Goal: Submit feedback/report problem

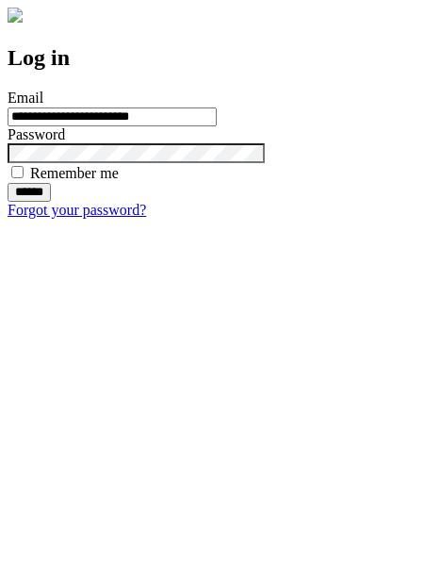
type input "**********"
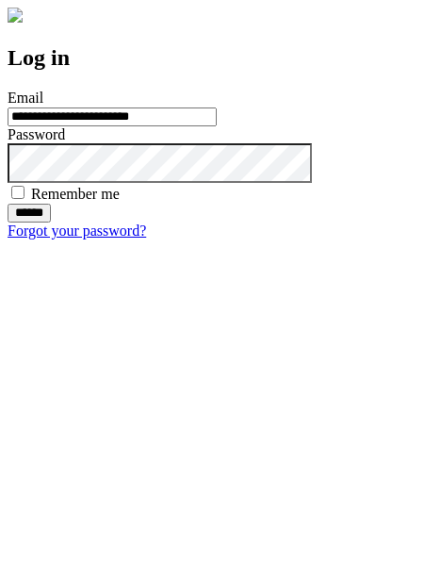
click at [51, 222] on input "******" at bounding box center [29, 213] width 43 height 19
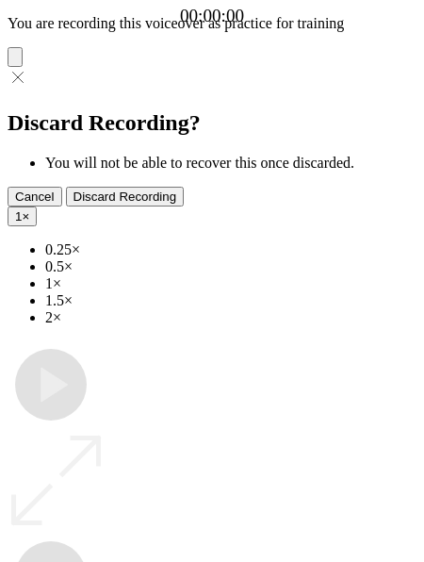
type input "**********"
